Goal: Information Seeking & Learning: Learn about a topic

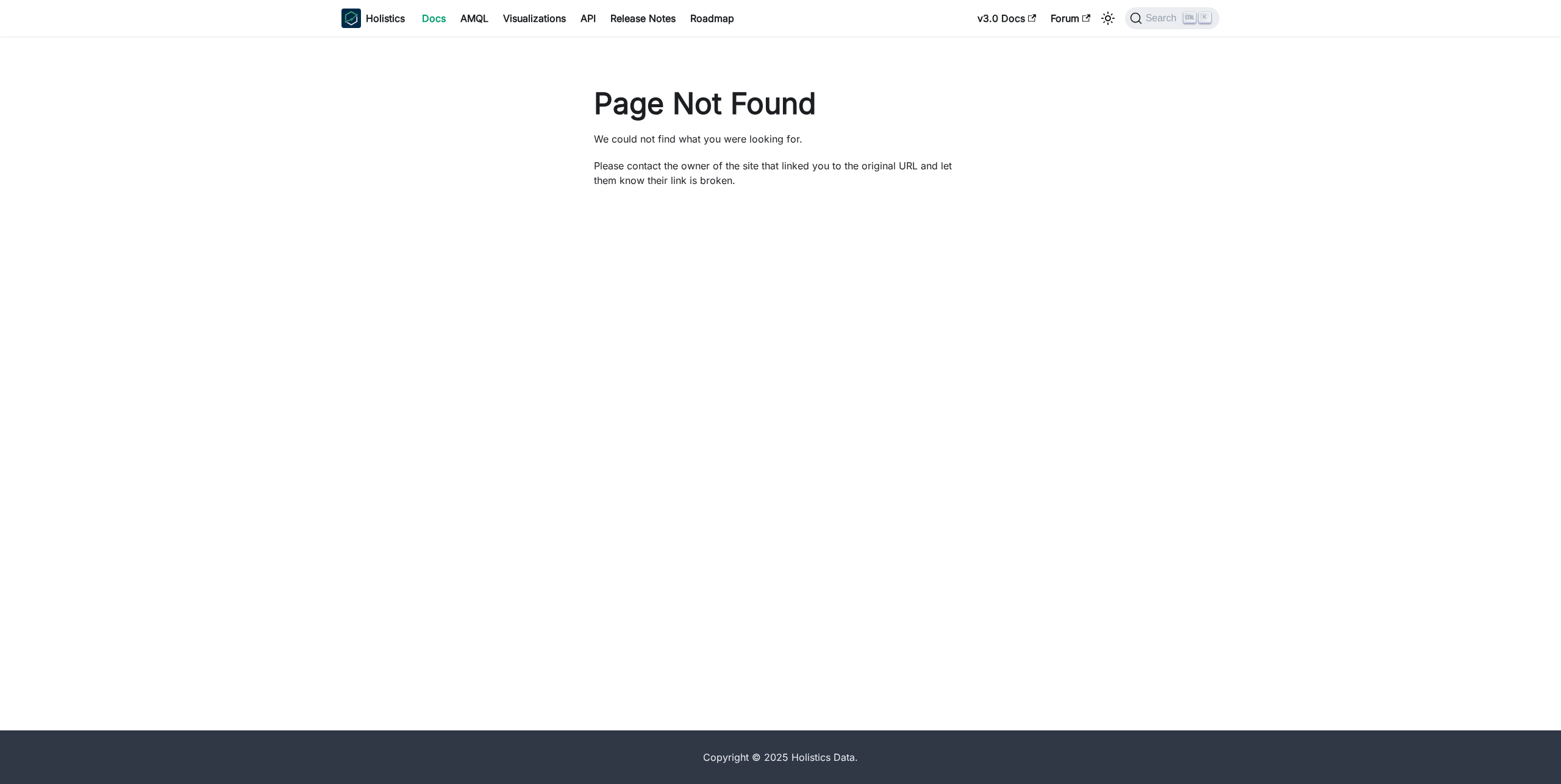
click at [427, 23] on link "Docs" at bounding box center [434, 18] width 39 height 19
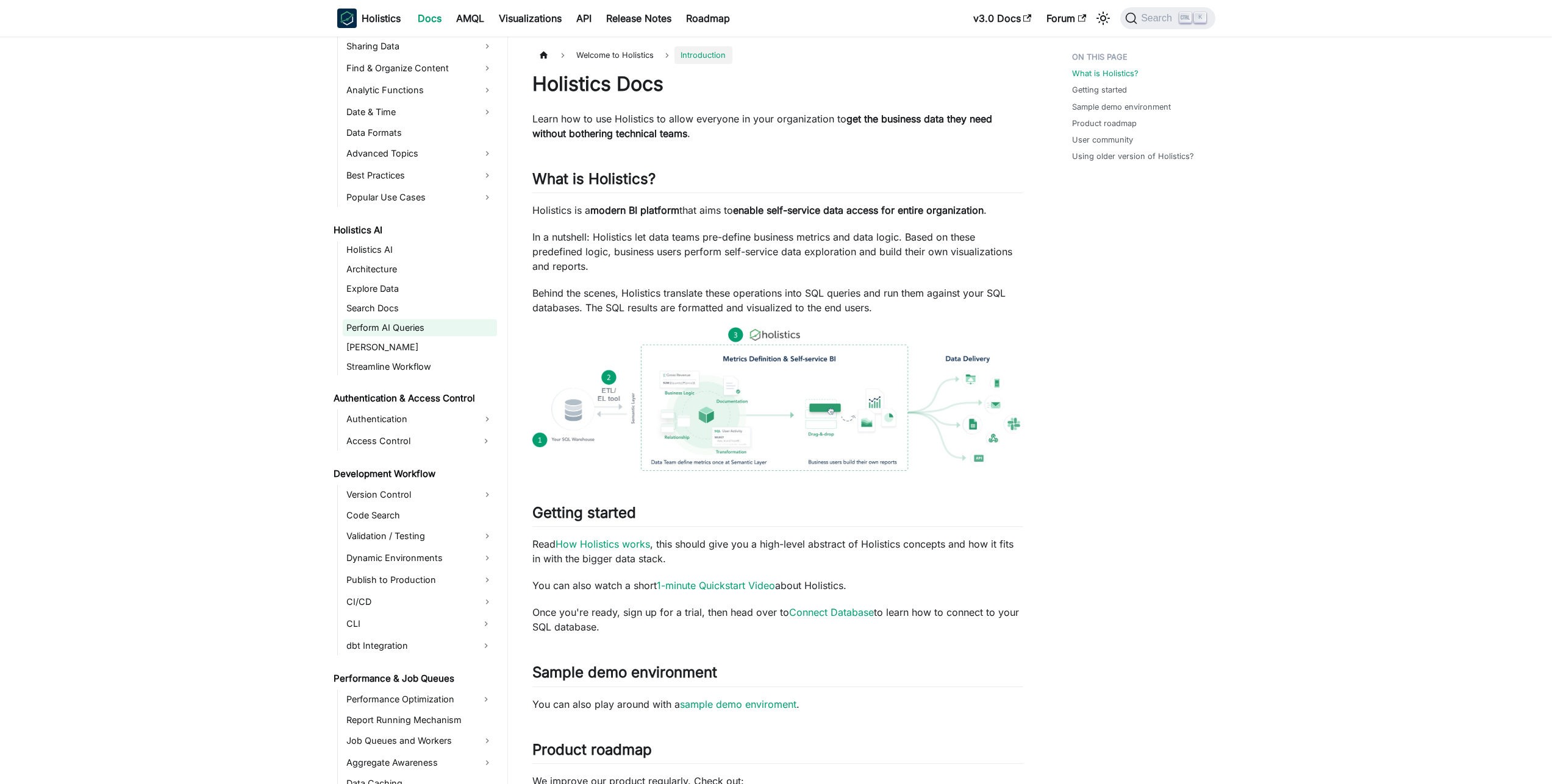
scroll to position [439, 0]
click at [374, 257] on link "Holistics AI" at bounding box center [419, 254] width 154 height 18
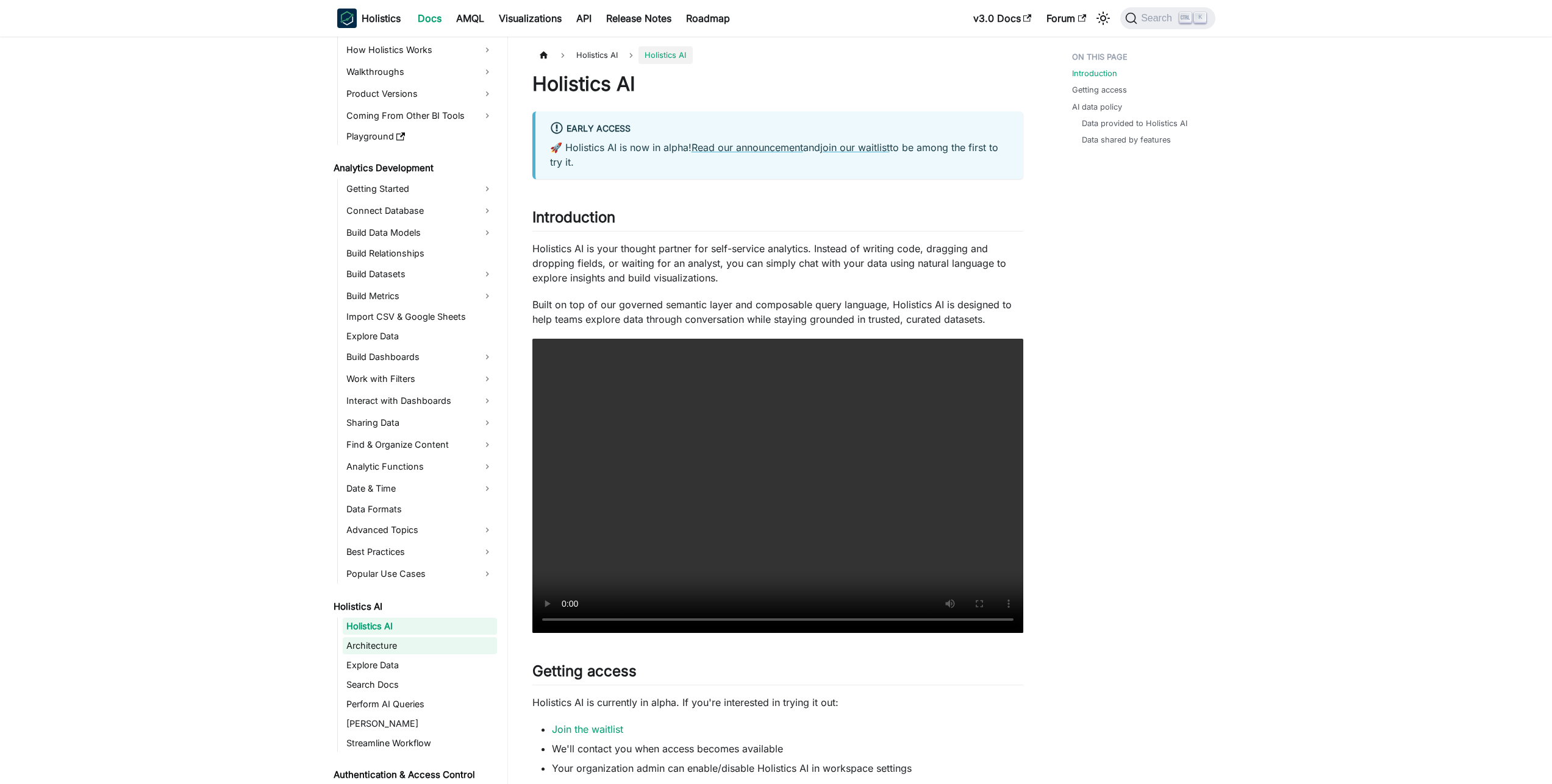
click at [413, 651] on link "Architecture" at bounding box center [419, 646] width 154 height 18
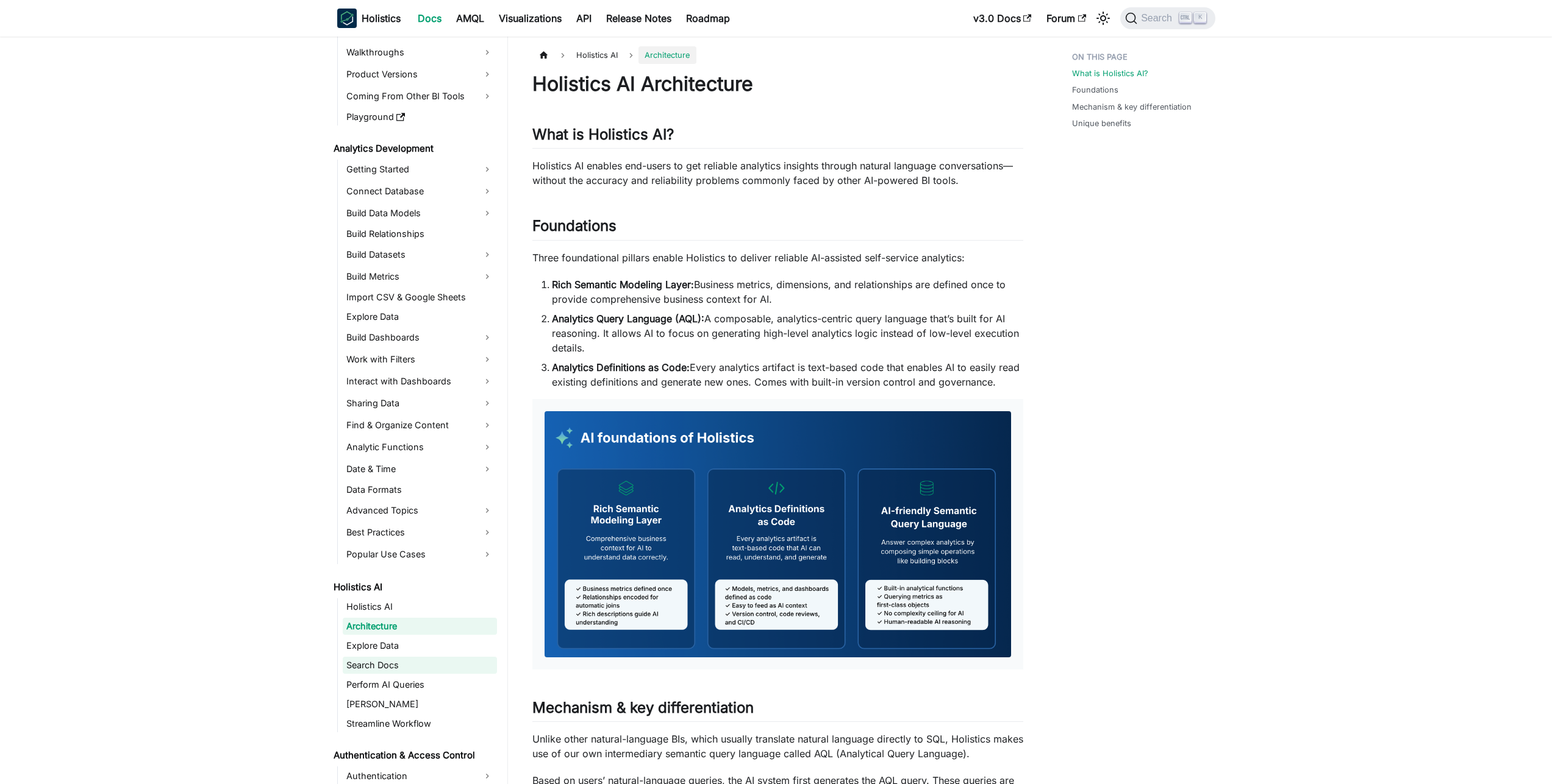
click at [407, 668] on link "Search Docs" at bounding box center [419, 665] width 154 height 18
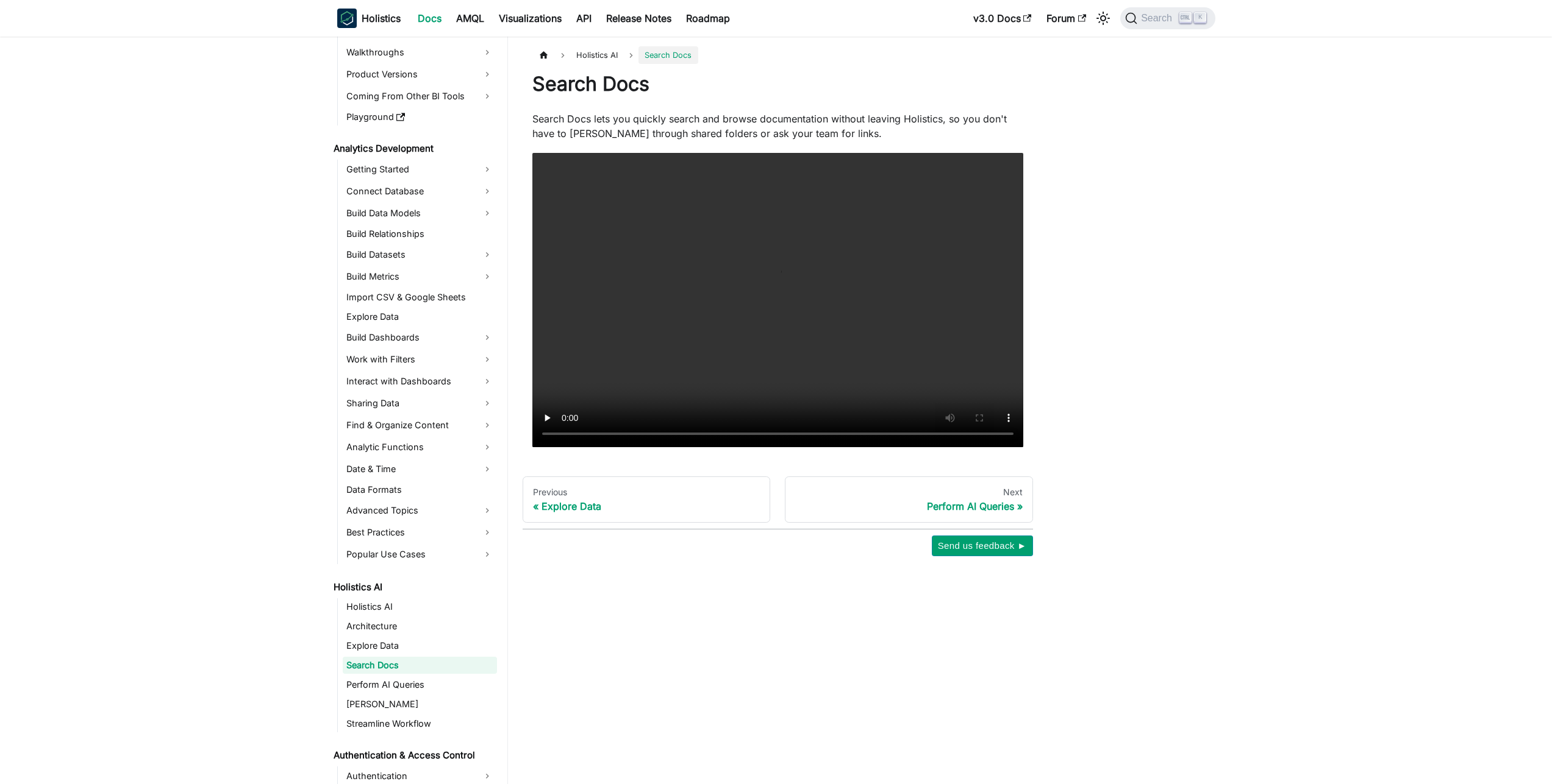
scroll to position [125, 0]
